Goal: Register for event/course

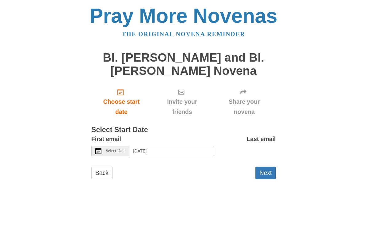
click at [123, 91] on icon "Choose start date" at bounding box center [121, 92] width 6 height 6
click at [102, 146] on div "Select Date" at bounding box center [110, 151] width 38 height 10
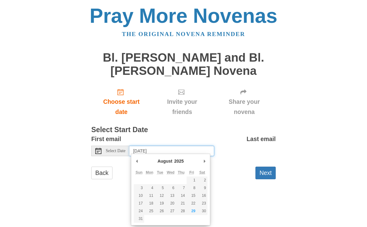
type input "[DATE]"
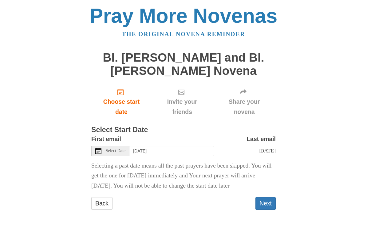
click at [274, 202] on button "Next" at bounding box center [266, 203] width 20 height 13
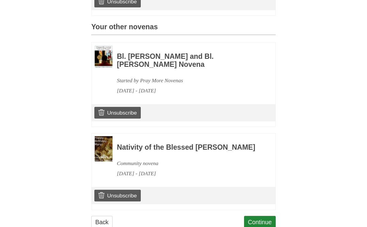
scroll to position [278, 0]
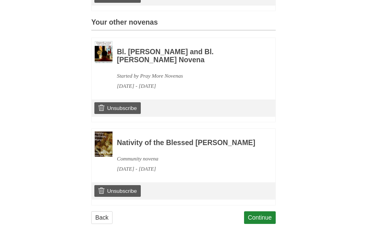
click at [267, 214] on link "Continue" at bounding box center [260, 217] width 32 height 13
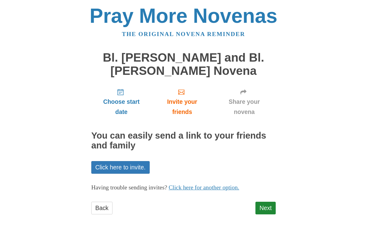
click at [269, 204] on link "Next" at bounding box center [266, 208] width 20 height 13
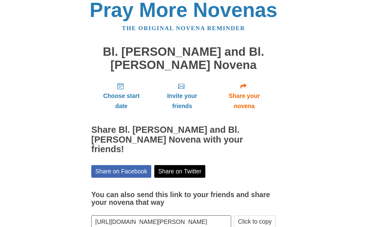
scroll to position [14, 0]
